Goal: Communication & Community: Participate in discussion

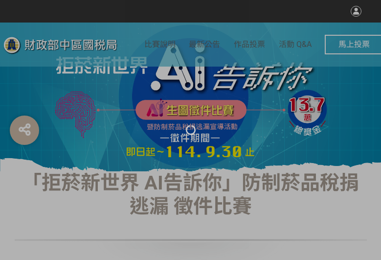
select select "vote"
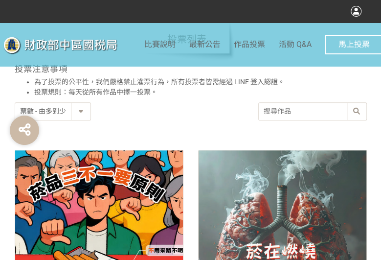
scroll to position [391, 0]
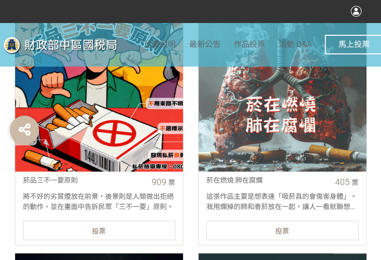
click at [112, 232] on div "投票" at bounding box center [99, 230] width 152 height 20
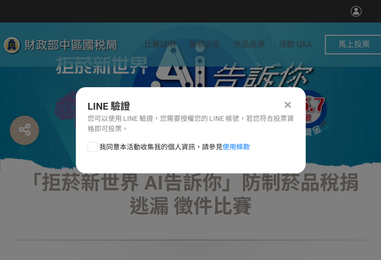
scroll to position [0, 0]
click at [92, 145] on div at bounding box center [93, 147] width 10 height 10
checkbox input "true"
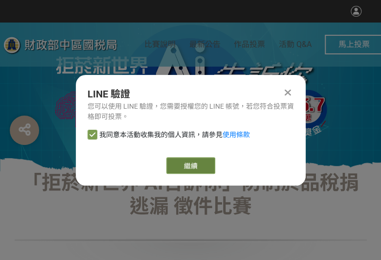
click at [202, 164] on button "繼續" at bounding box center [190, 165] width 49 height 17
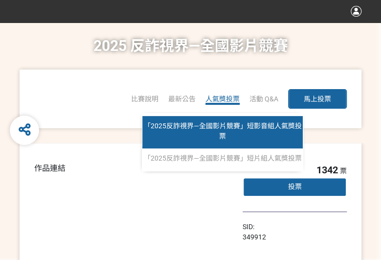
click at [221, 125] on span "「2025反詐視界—全國影片競賽」短影音組人氣獎投票" at bounding box center [223, 131] width 158 height 18
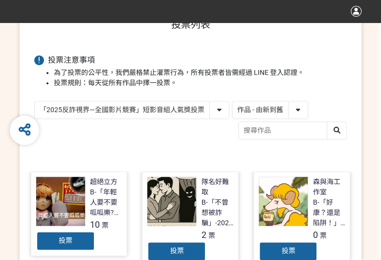
scroll to position [147, 0]
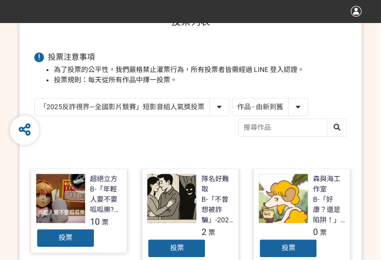
click at [249, 114] on select "作品 - 由新到舊 作品 - 由舊到新 票數 - 由多到少 票數 - 由少到多" at bounding box center [269, 106] width 75 height 17
select select "vote"
click at [232, 98] on select "作品 - 由新到舊 作品 - 由舊到新 票數 - 由多到少 票數 - 由少到多" at bounding box center [269, 106] width 75 height 17
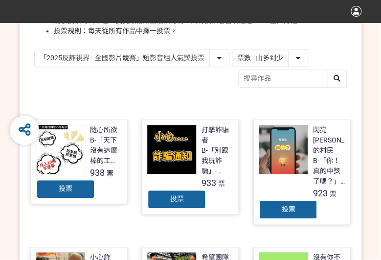
scroll to position [294, 0]
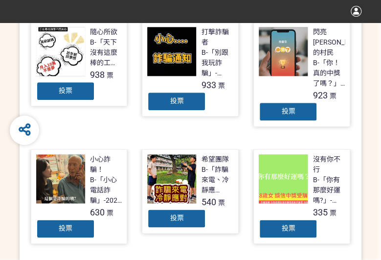
click at [76, 90] on div "投票" at bounding box center [65, 91] width 59 height 20
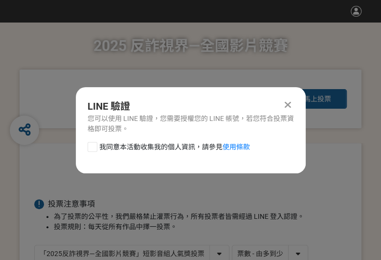
scroll to position [0, 0]
click at [93, 144] on div at bounding box center [93, 147] width 10 height 10
checkbox input "true"
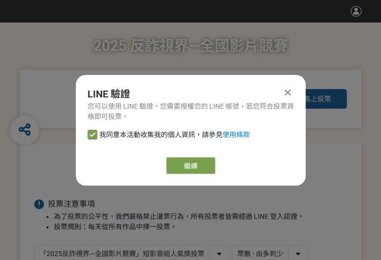
click at [171, 156] on div "LINE 驗證 您可以使用 LINE 驗證，您需要授權您的 LINE 帳號，若您符合投票資格即可投票。 我同意本活動收集我的個人資訊，請參見 使用條款 繼續" at bounding box center [191, 130] width 230 height 111
click at [177, 163] on button "繼續" at bounding box center [190, 165] width 49 height 17
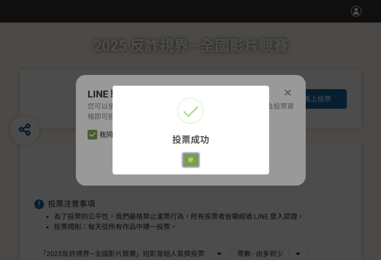
drag, startPoint x: 184, startPoint y: 162, endPoint x: 222, endPoint y: 68, distance: 100.6
click at [184, 162] on button "好" at bounding box center [191, 160] width 16 height 14
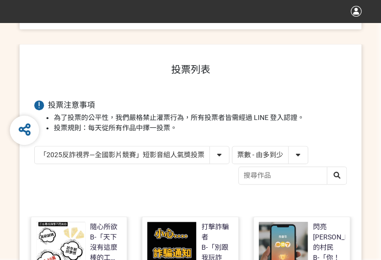
scroll to position [168, 0]
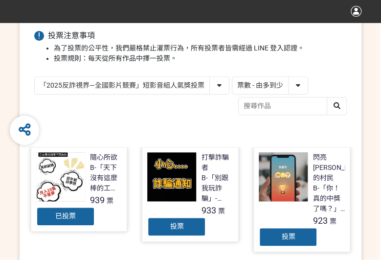
click at [154, 84] on select "「2025反詐視界—全國影片競賽」短影音組人氣獎投票 「2025反詐視界—全國影片競賽」短片組人氣獎投票" at bounding box center [132, 85] width 194 height 17
select select "13146"
click at [35, 77] on select "「2025反詐視界—全國影片競賽」短影音組人氣獎投票 「2025反詐視界—全國影片競賽」短片組人氣獎投票" at bounding box center [132, 85] width 194 height 17
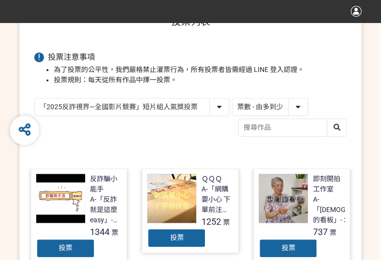
scroll to position [196, 0]
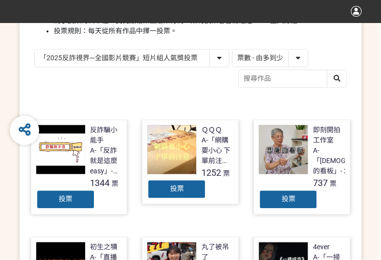
click at [69, 191] on div "投票" at bounding box center [65, 199] width 59 height 20
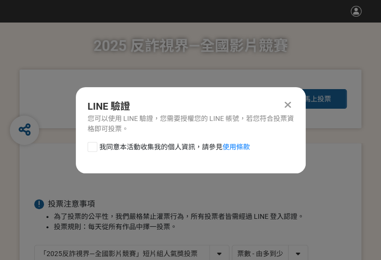
click at [92, 151] on div at bounding box center [93, 147] width 10 height 10
checkbox input "true"
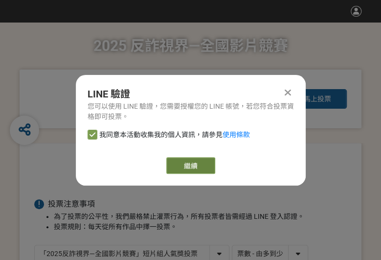
click at [191, 168] on button "繼續" at bounding box center [190, 165] width 49 height 17
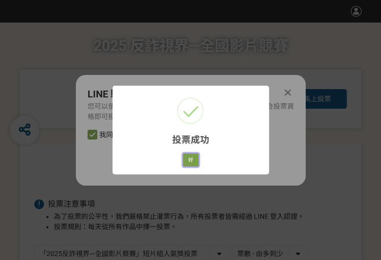
drag, startPoint x: 191, startPoint y: 159, endPoint x: 327, endPoint y: 177, distance: 137.1
click at [191, 159] on button "好" at bounding box center [191, 160] width 16 height 14
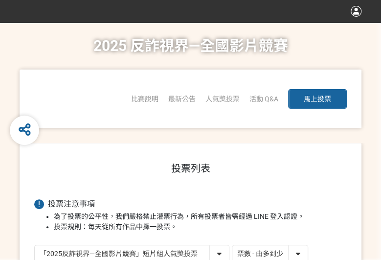
scroll to position [139, 0]
